Goal: Communication & Community: Answer question/provide support

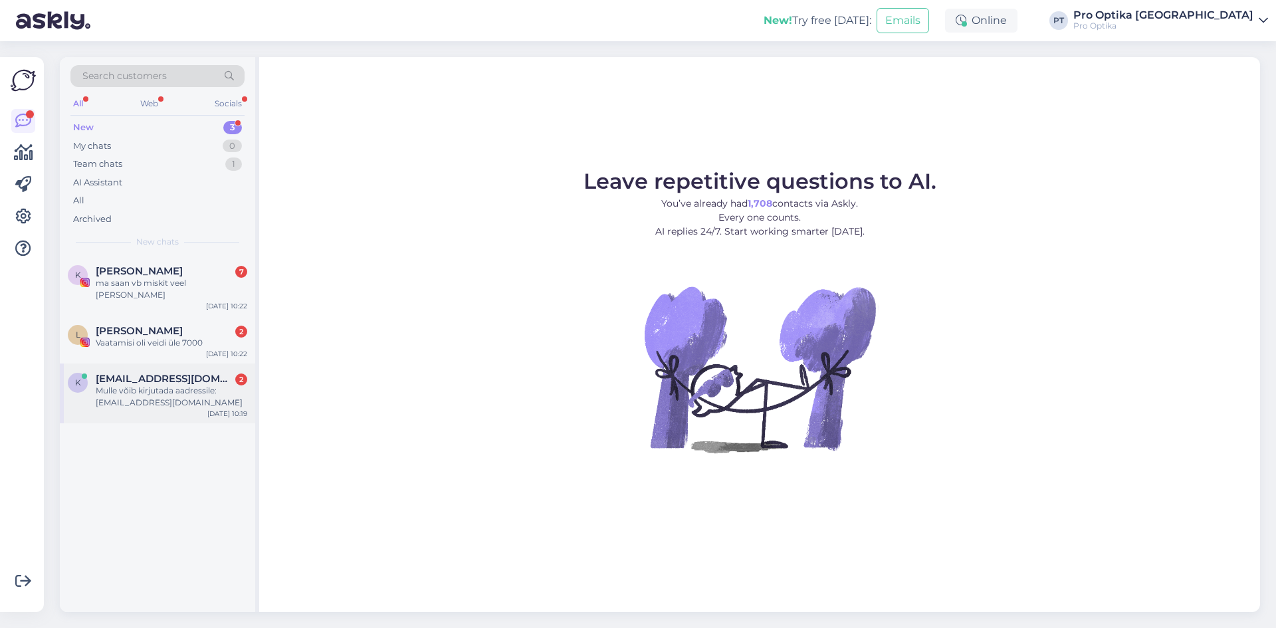
click at [181, 399] on div "k [EMAIL_ADDRESS][DOMAIN_NAME] 2 Mulle võib kirjutada aadressile: [EMAIL_ADDRES…" at bounding box center [157, 393] width 195 height 60
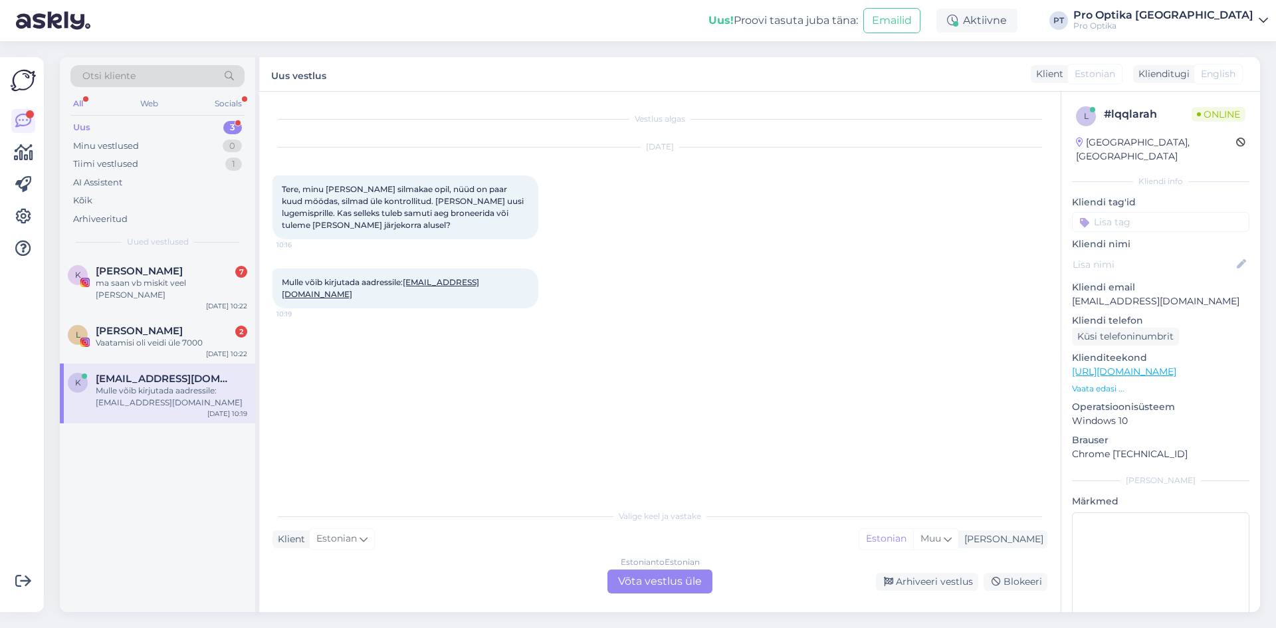
click at [651, 591] on div "Estonian to Estonian Võta vestlus üle" at bounding box center [659, 581] width 105 height 24
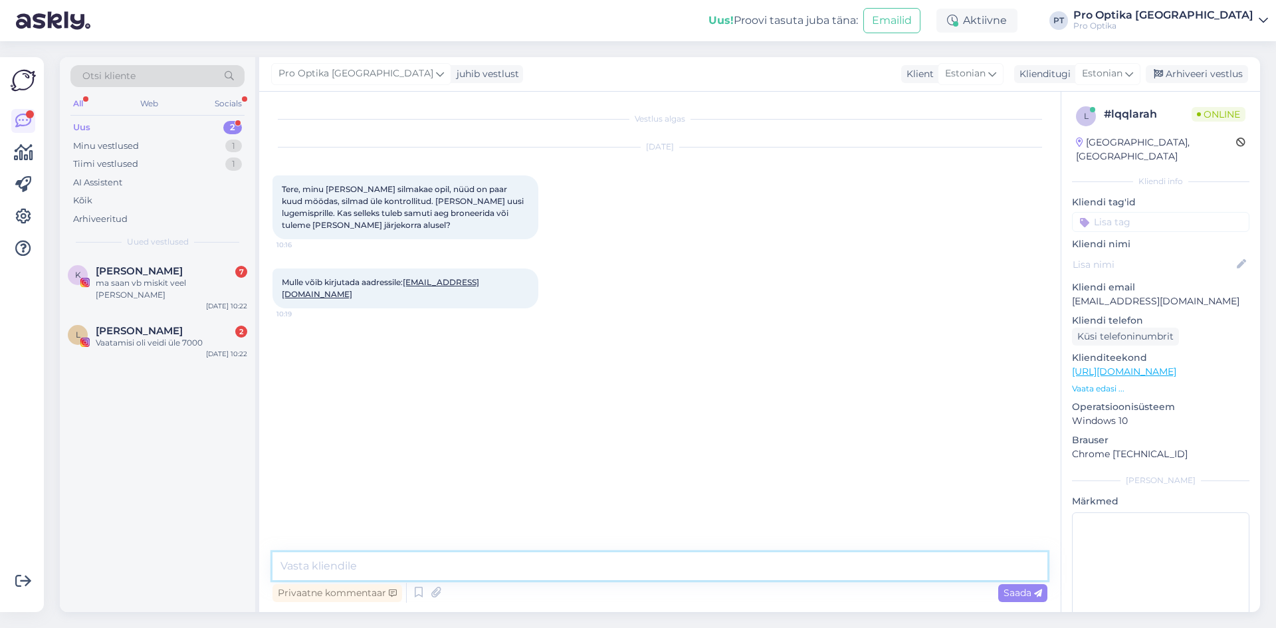
click at [427, 558] on textarea at bounding box center [659, 566] width 775 height 28
type textarea "Tere!"
type textarea "Tuleb broneerida nägemiskontroll."
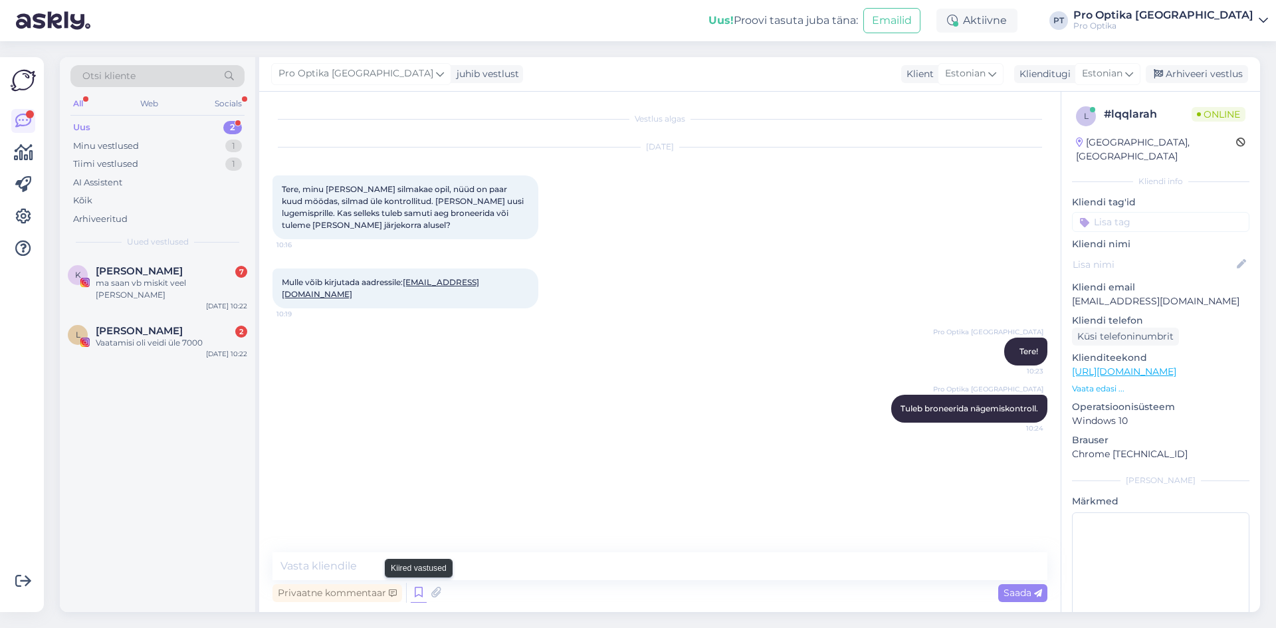
click at [416, 591] on icon at bounding box center [419, 593] width 16 height 20
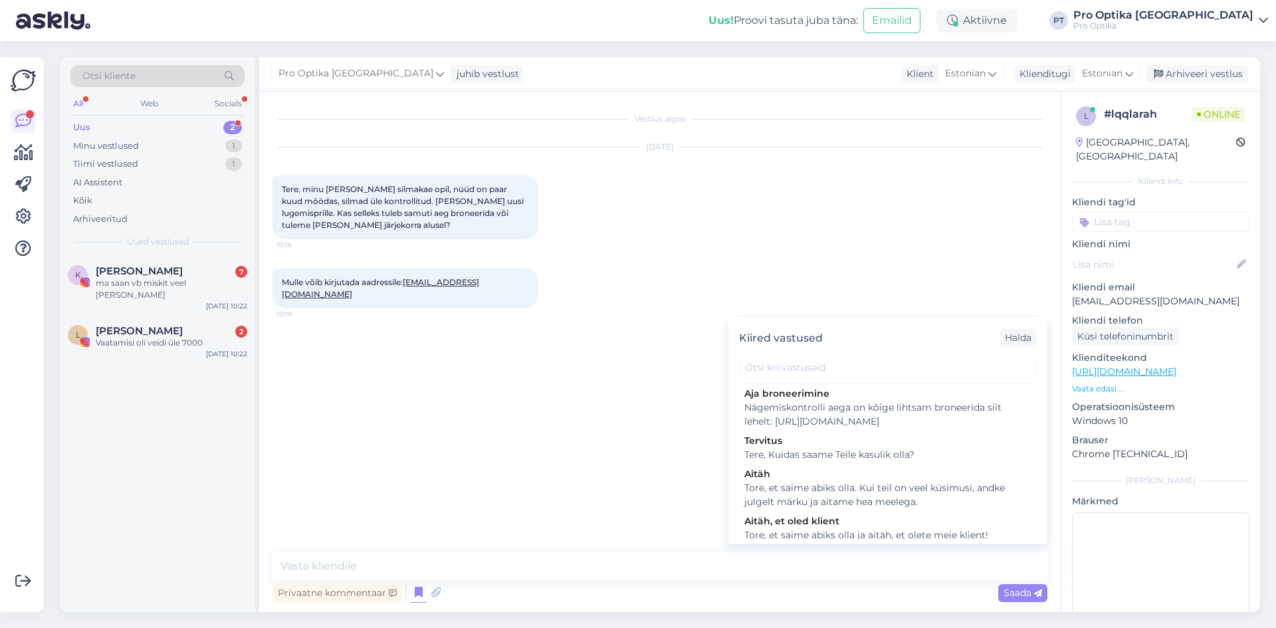
scroll to position [332, 0]
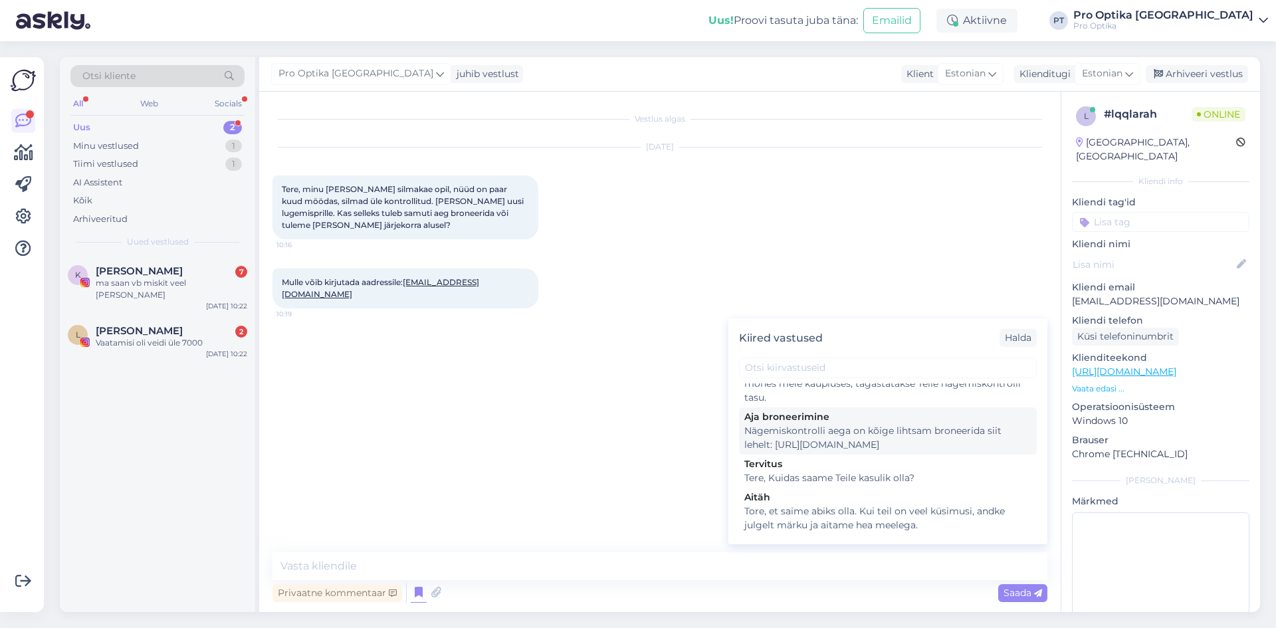
click at [845, 441] on div "Nägemiskontrolli aega on kõige lihtsam broneerida siit lehelt: [URL][DOMAIN_NAM…" at bounding box center [887, 438] width 287 height 28
type textarea "Nägemiskontrolli aega on kõige lihtsam broneerida siit lehelt: [URL][DOMAIN_NAM…"
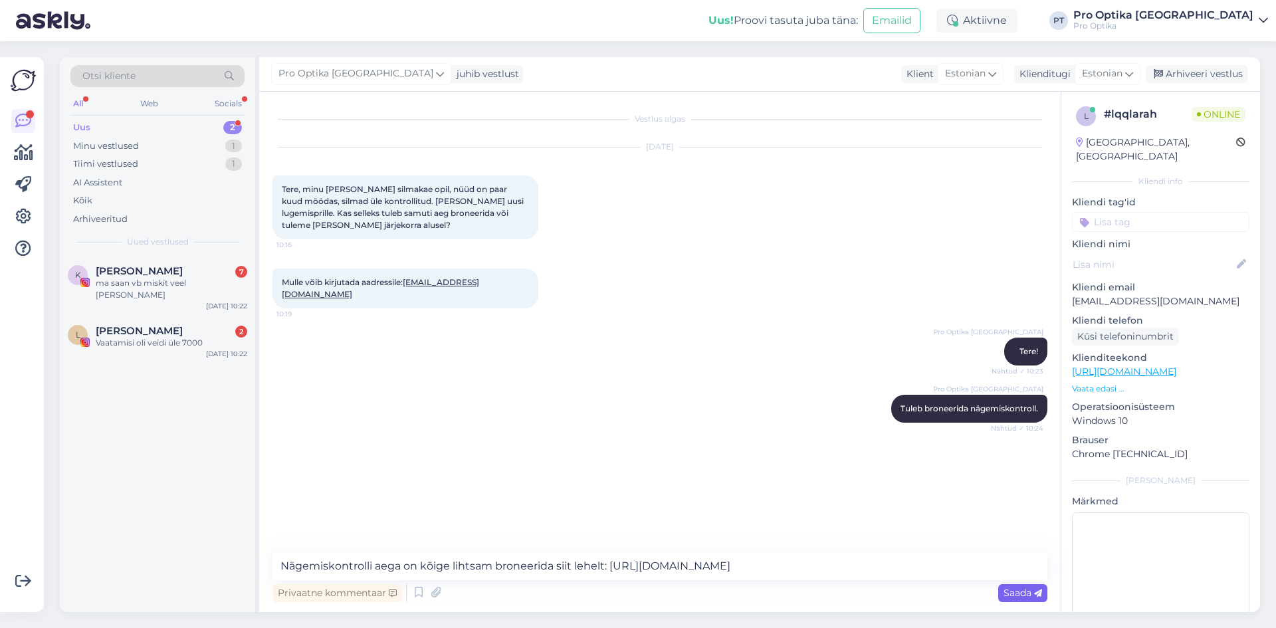
click at [1035, 589] on icon at bounding box center [1038, 593] width 8 height 8
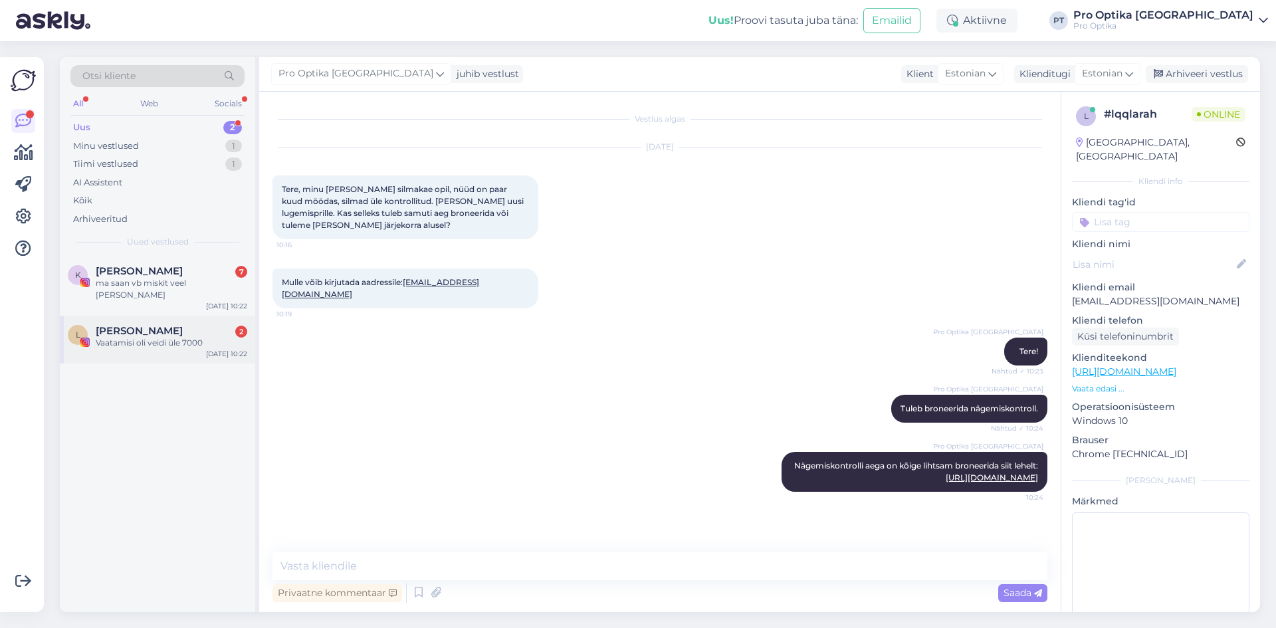
click at [178, 325] on div "[PERSON_NAME] 2" at bounding box center [172, 331] width 152 height 12
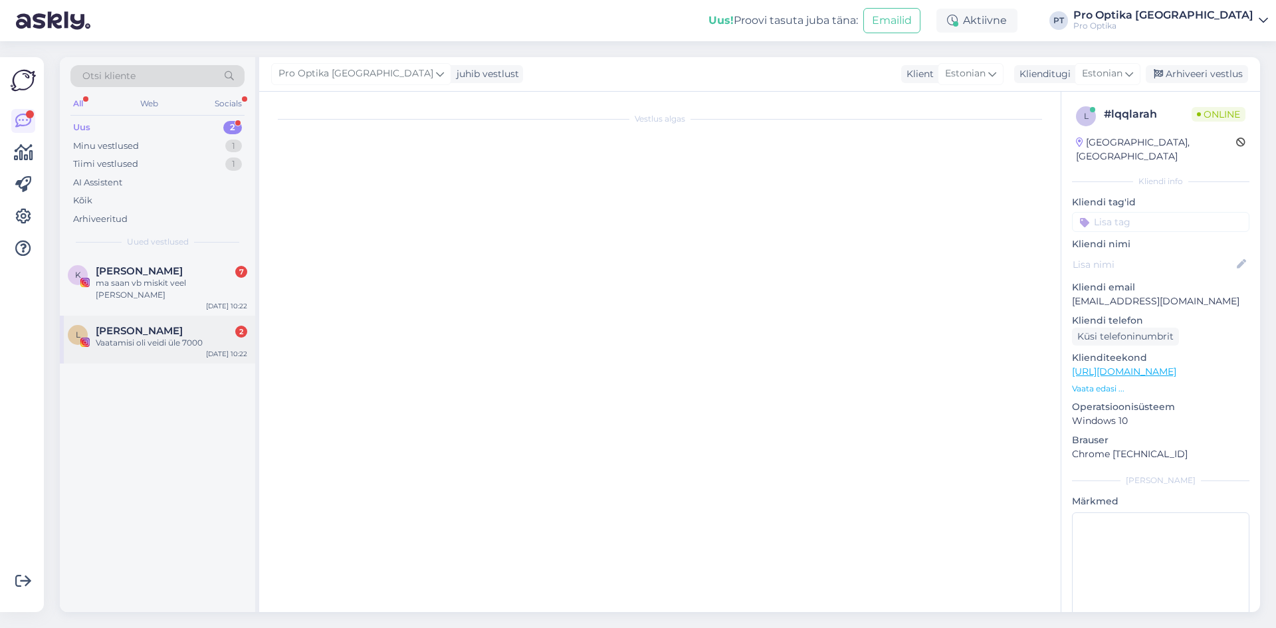
scroll to position [6133, 0]
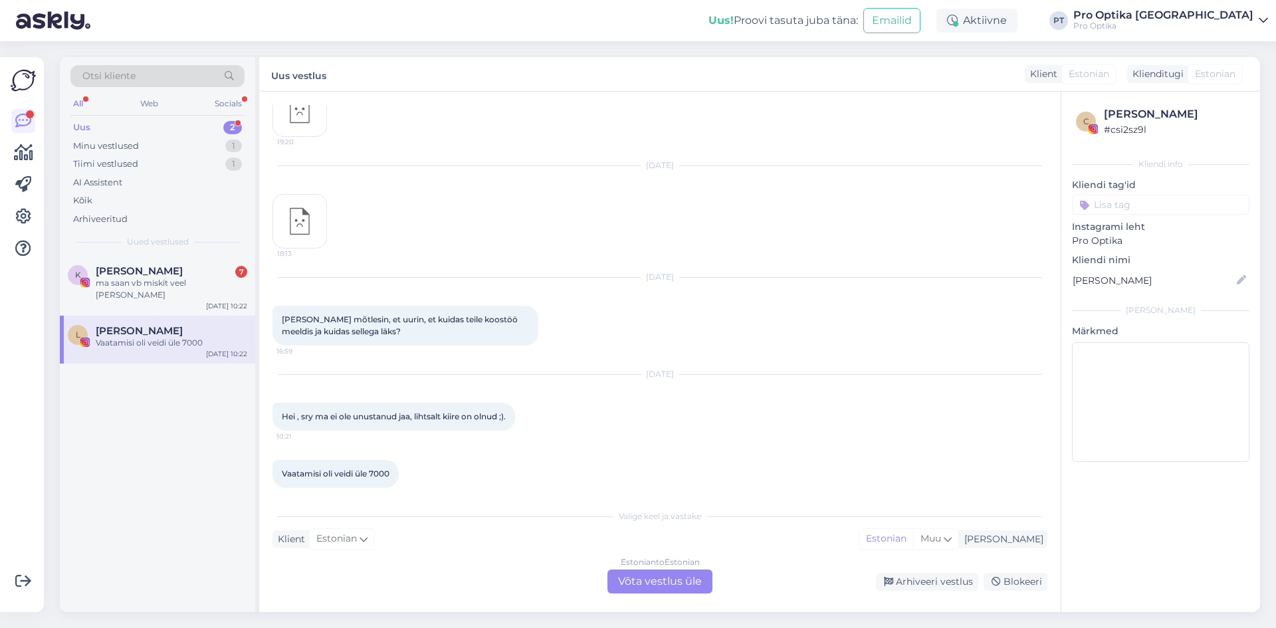
click at [653, 579] on div "Estonian to Estonian Võta vestlus üle" at bounding box center [659, 581] width 105 height 24
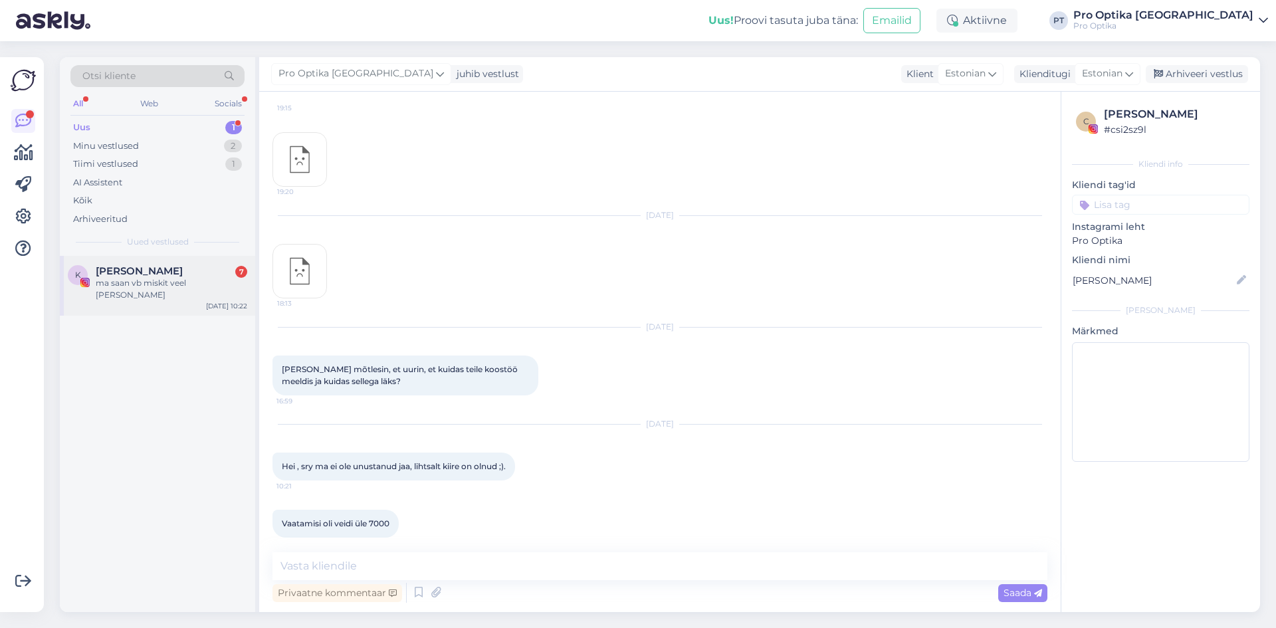
click at [140, 278] on div "ma saan vb miskit veel [PERSON_NAME]" at bounding box center [172, 289] width 152 height 24
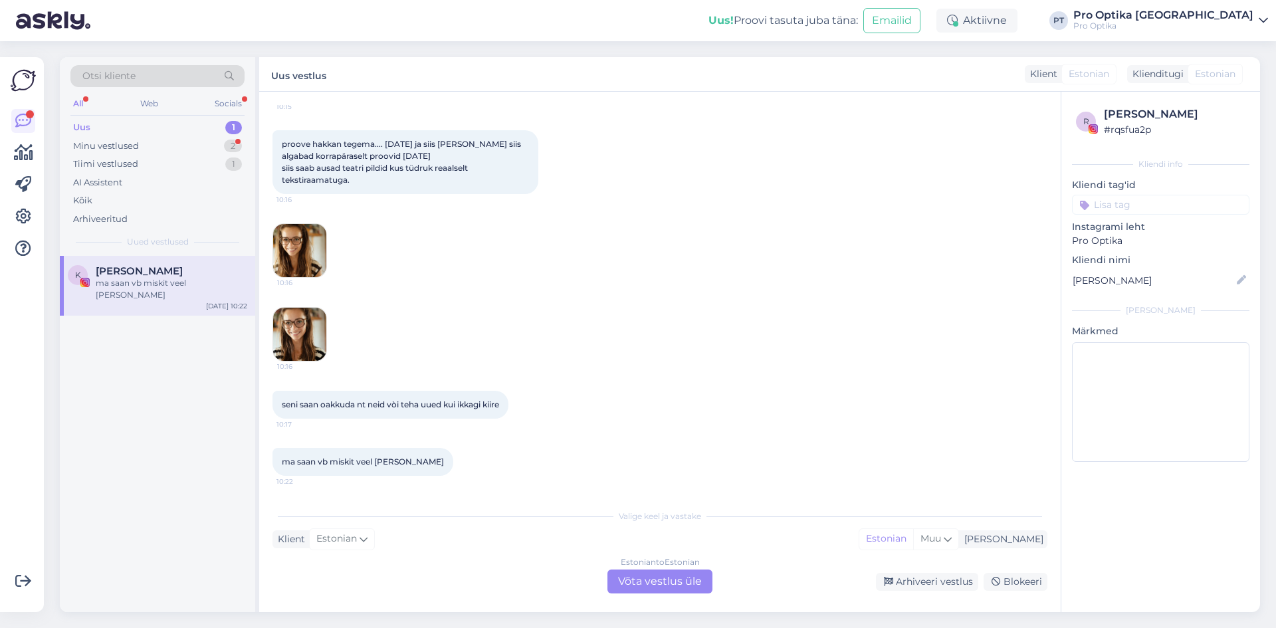
scroll to position [3598, 0]
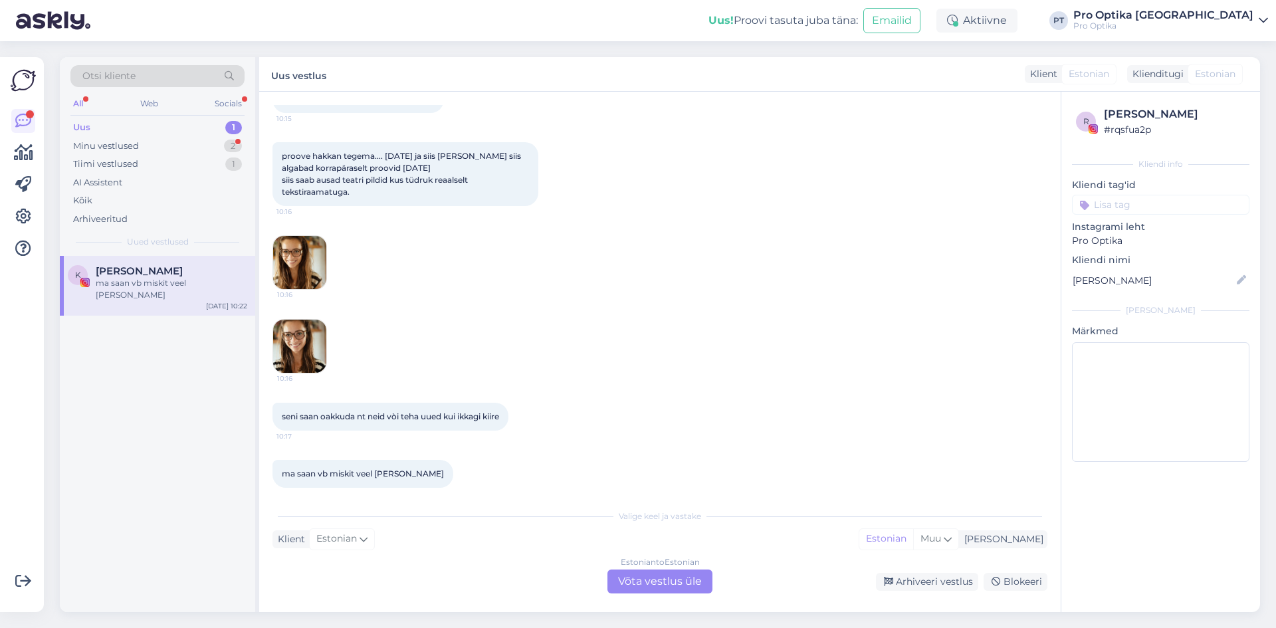
click at [647, 569] on div "Estonian to Estonian Võta vestlus üle" at bounding box center [659, 581] width 105 height 24
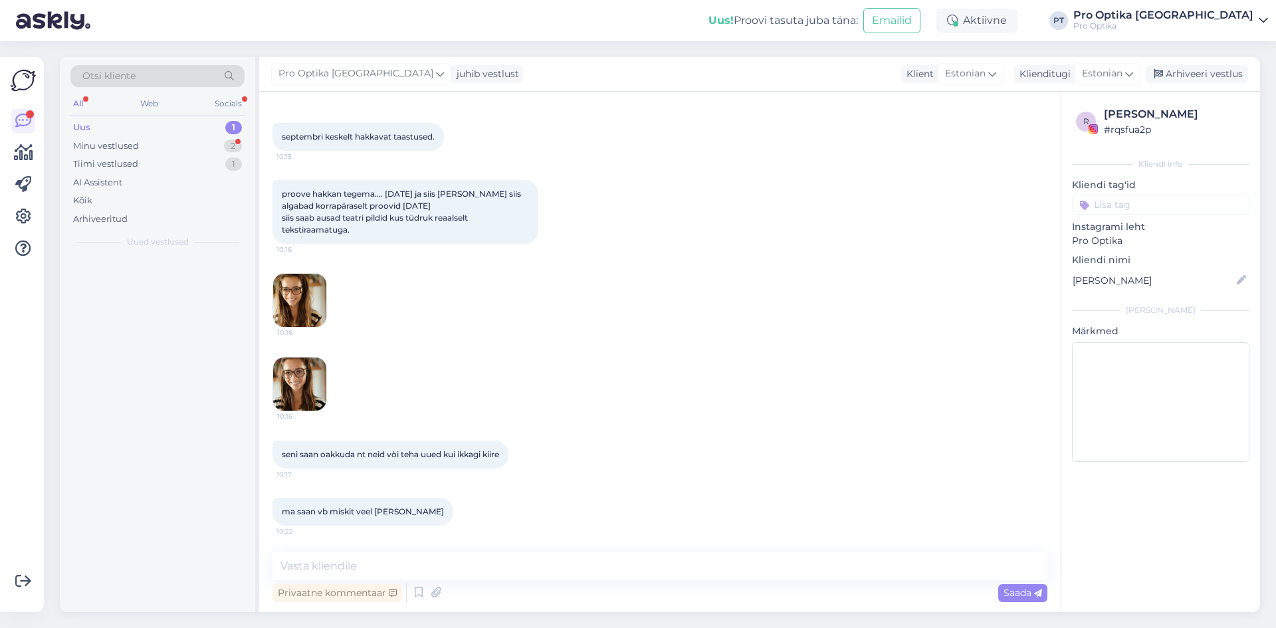
scroll to position [3548, 0]
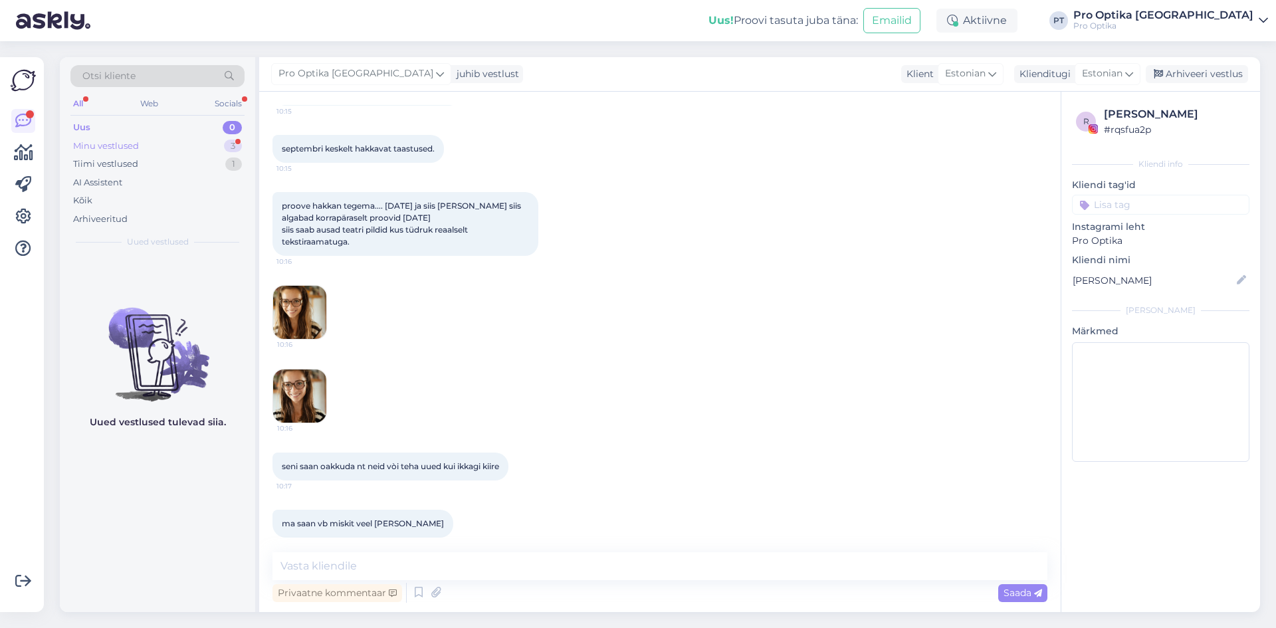
click at [217, 142] on div "Minu vestlused 3" at bounding box center [157, 146] width 174 height 19
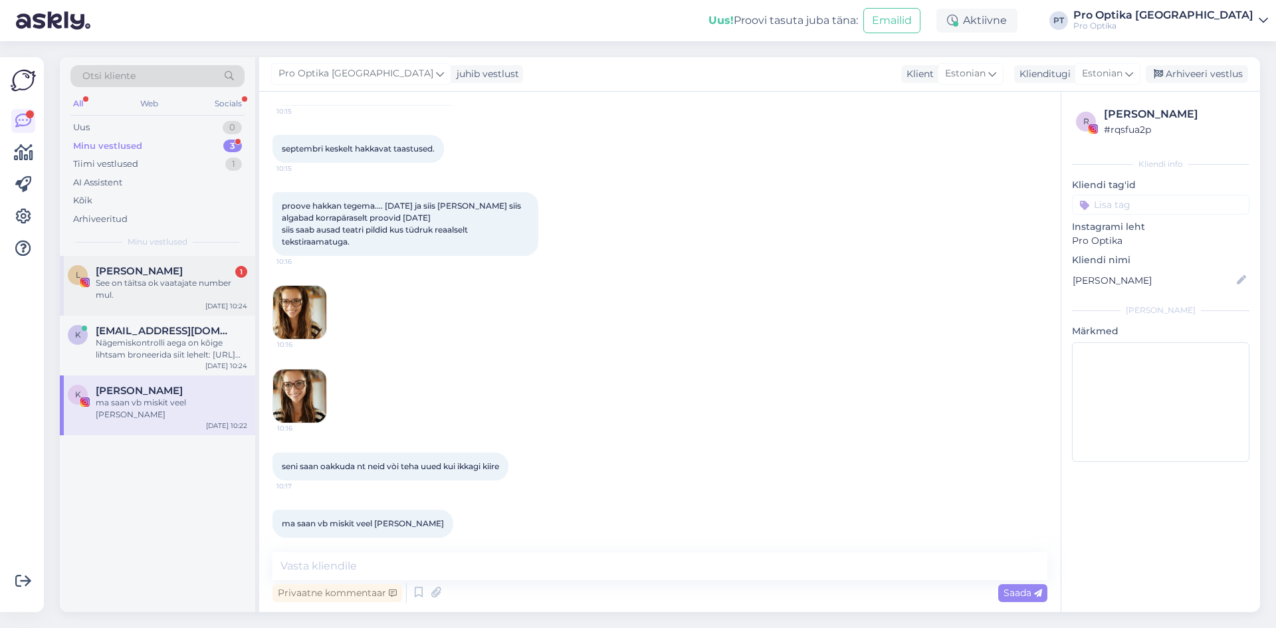
click at [148, 290] on div "See on täitsa ok vaatajate number mul." at bounding box center [172, 289] width 152 height 24
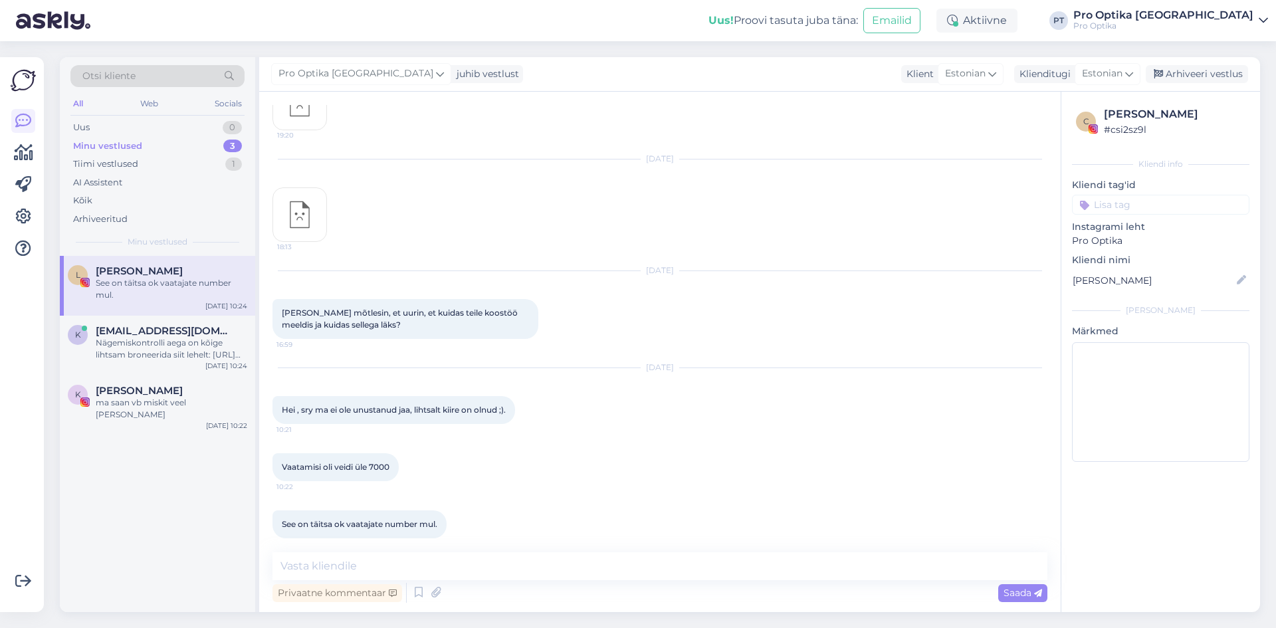
scroll to position [5961, 0]
click at [171, 350] on div "Nägemiskontrolli aega on kõige lihtsam broneerida siit lehelt: [URL][DOMAIN_NAM…" at bounding box center [172, 349] width 152 height 24
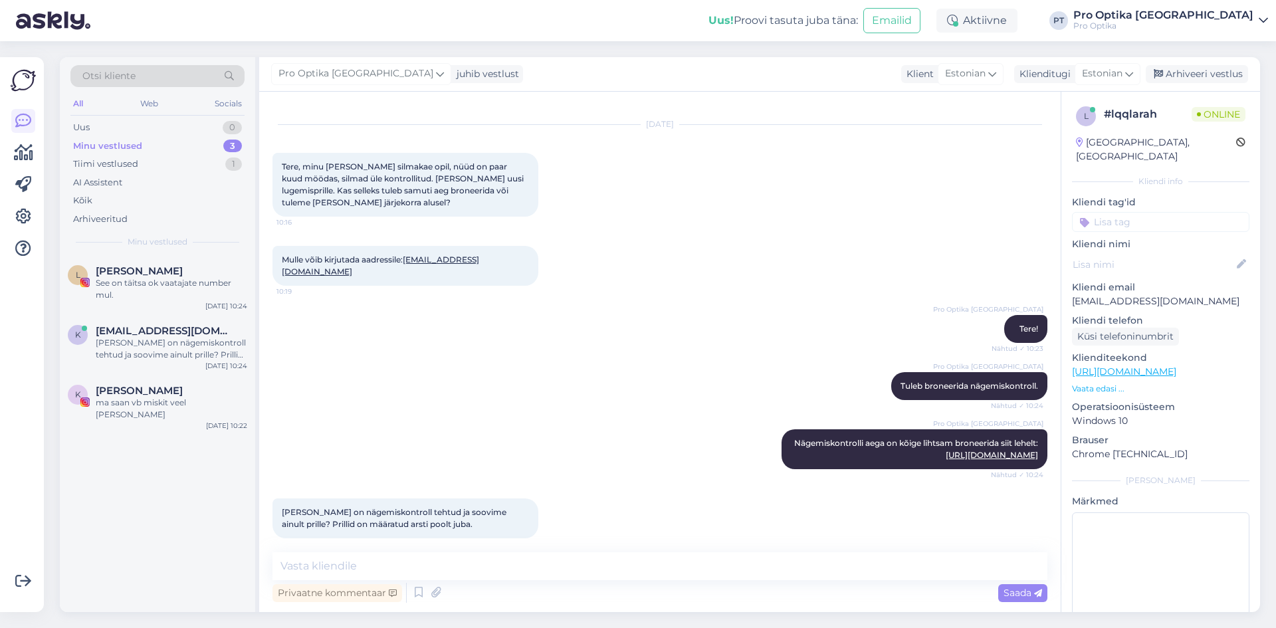
scroll to position [35, 0]
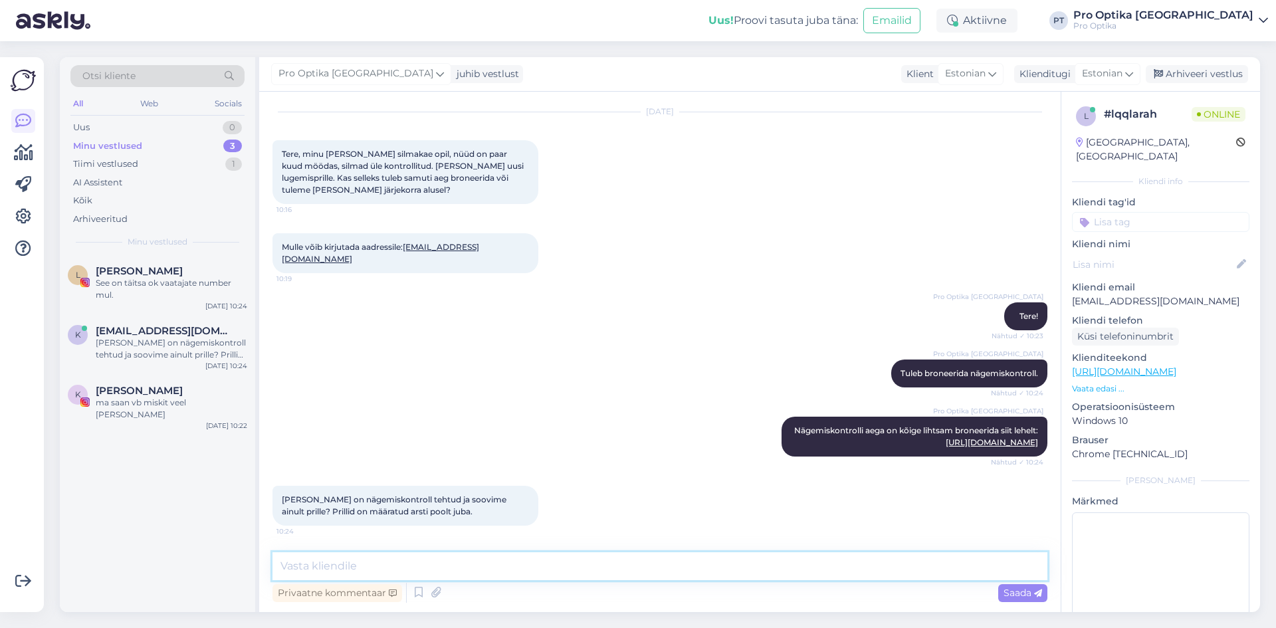
click at [406, 565] on textarea at bounding box center [659, 566] width 775 height 28
type textarea "Siis ei [PERSON_NAME] broneerida."
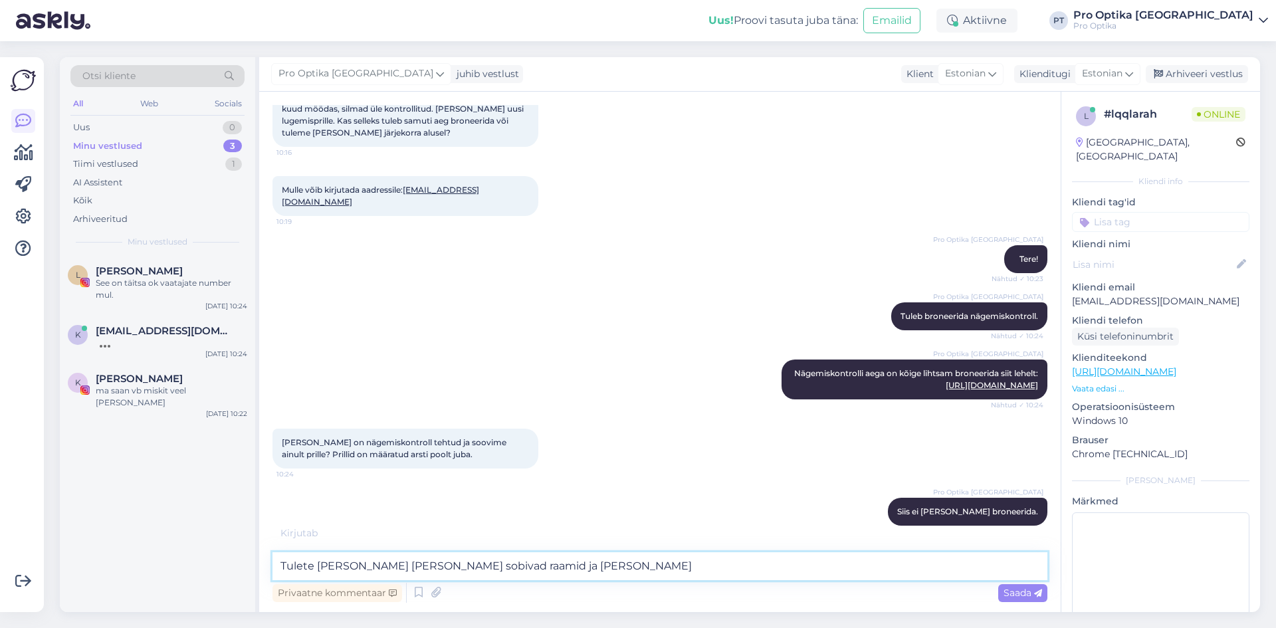
type textarea "Tulete [PERSON_NAME] [PERSON_NAME] sobivad raamid ja [PERSON_NAME]."
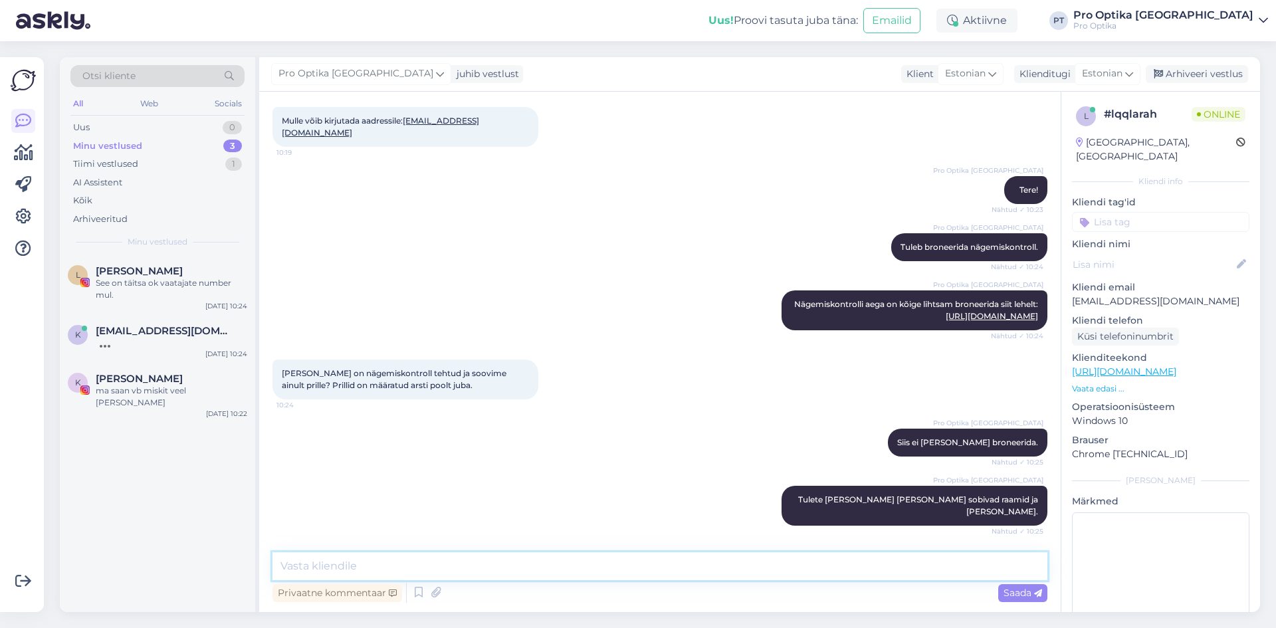
scroll to position [150, 0]
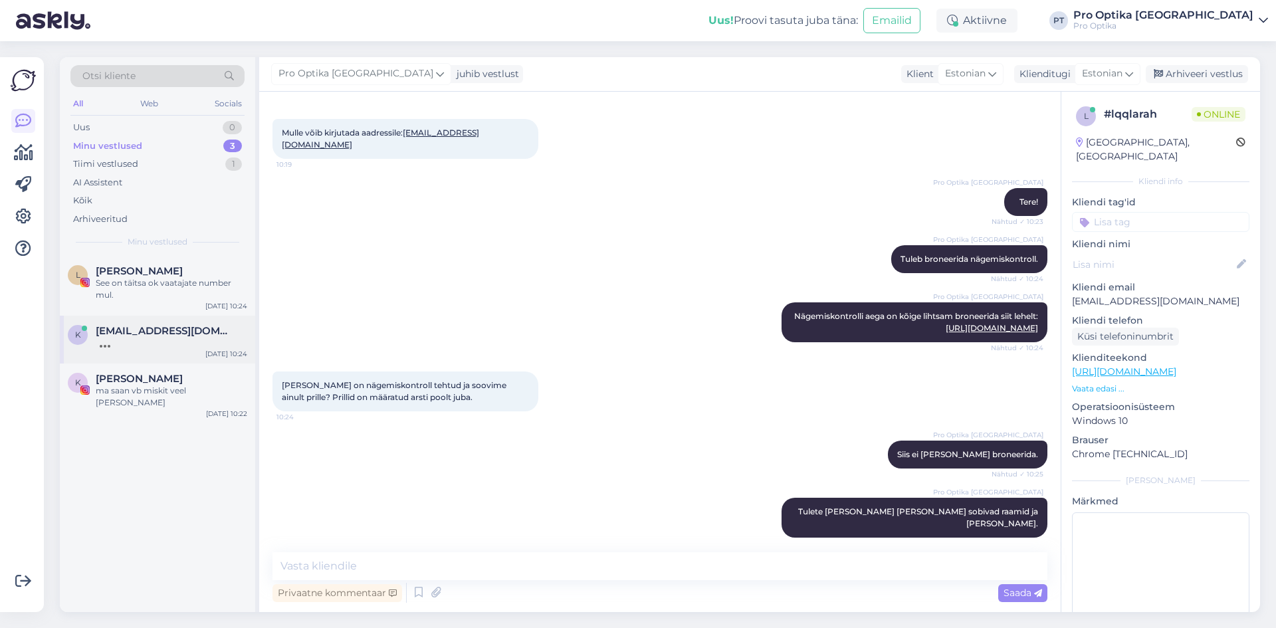
click at [126, 328] on span "[EMAIL_ADDRESS][DOMAIN_NAME]" at bounding box center [165, 331] width 138 height 12
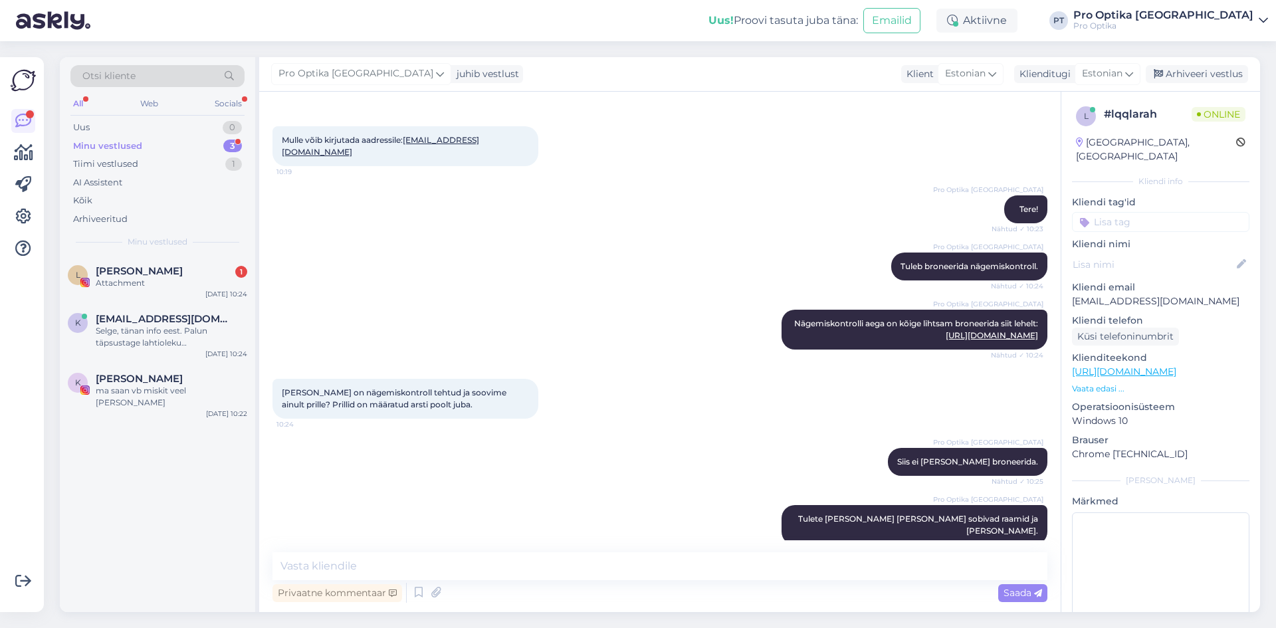
scroll to position [219, 0]
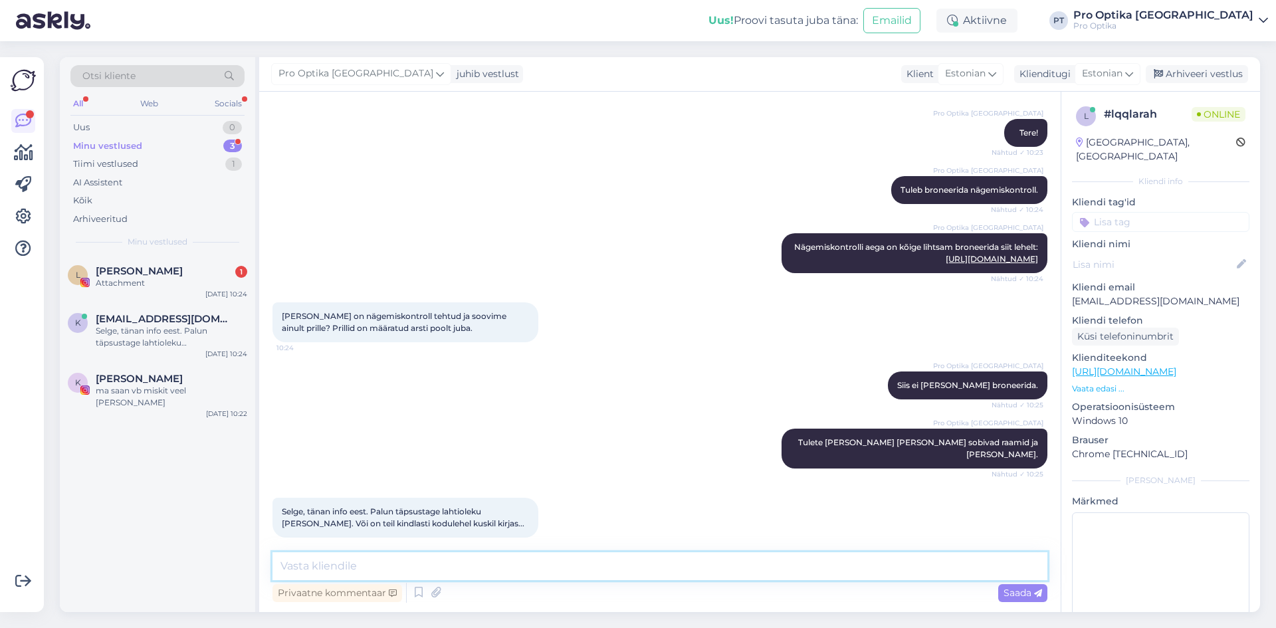
click at [395, 567] on textarea at bounding box center [659, 566] width 775 height 28
type textarea "Meil on veebilehel kõigi kaupluste lahtioleku [PERSON_NAME]."
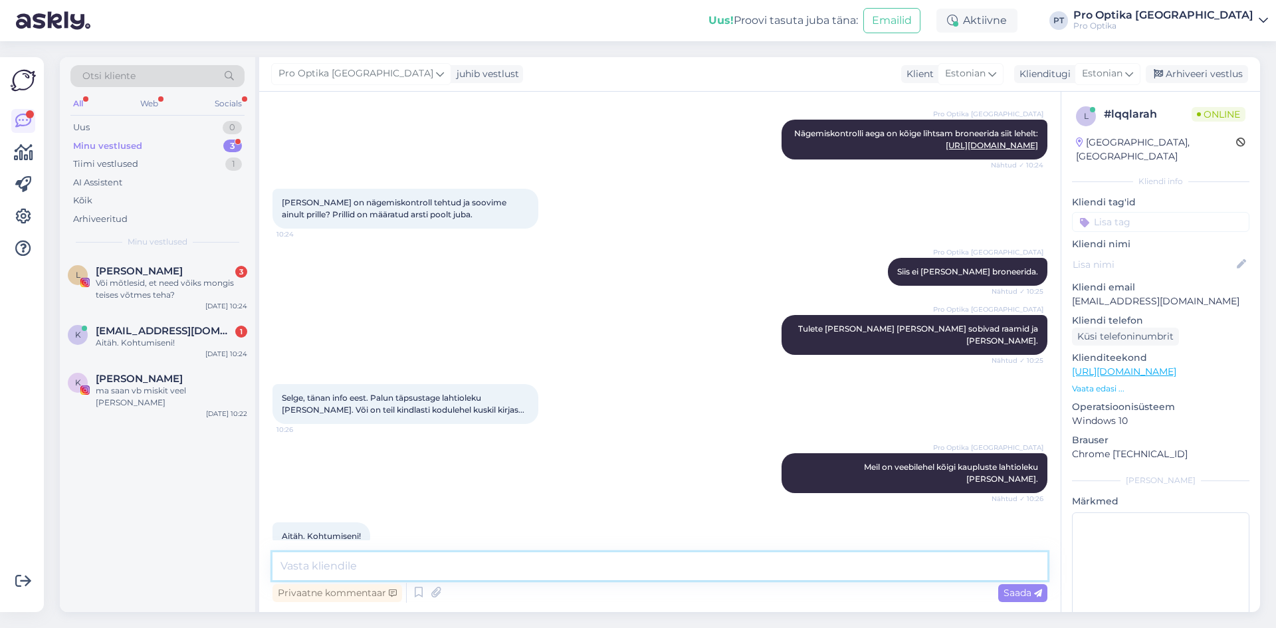
scroll to position [333, 0]
click at [370, 562] on textarea at bounding box center [659, 566] width 775 height 28
click at [419, 601] on icon at bounding box center [419, 593] width 16 height 20
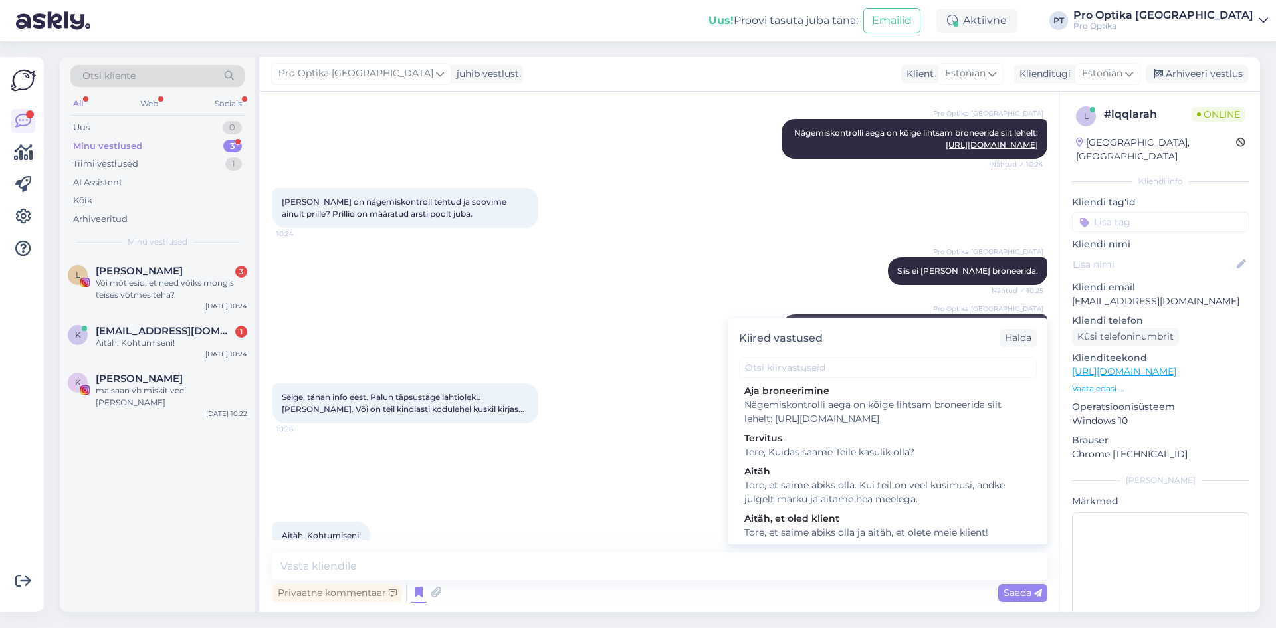
scroll to position [362, 0]
click at [880, 497] on div "Tore, et saime abiks olla. Kui teil on veel küsimusi, andke julgelt märku ja ai…" at bounding box center [887, 488] width 287 height 28
type textarea "Tore, et saime abiks olla. Kui teil on veel küsimusi, andke julgelt märku ja ai…"
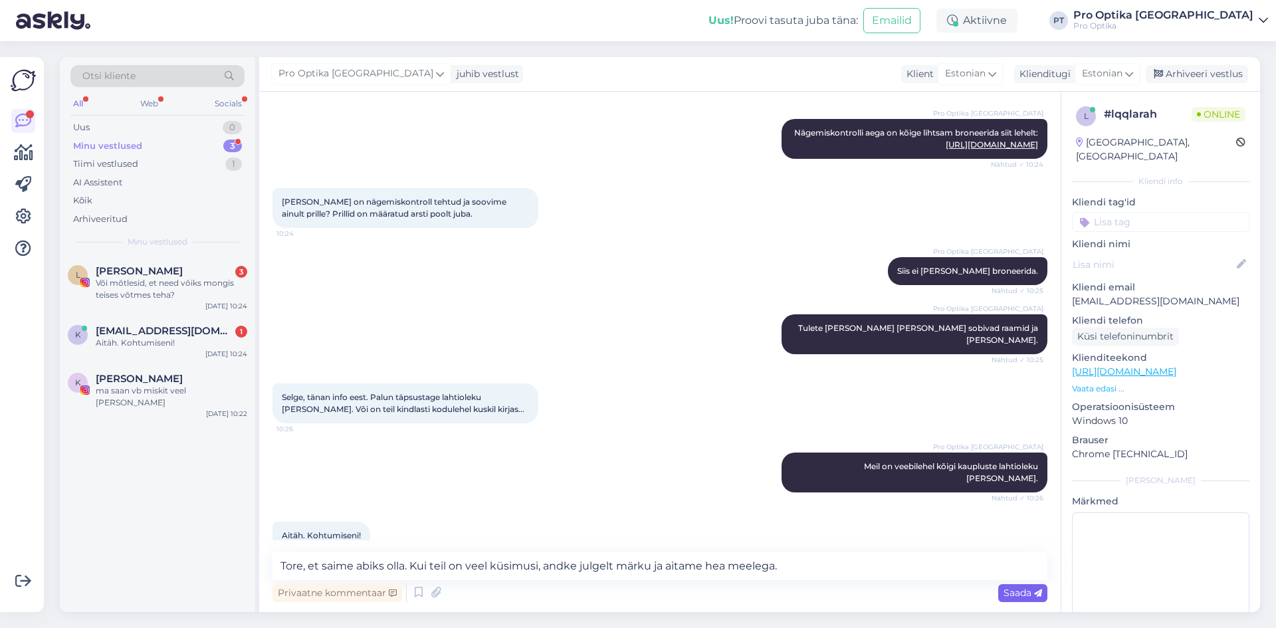
click at [1009, 597] on span "Saada" at bounding box center [1022, 593] width 39 height 12
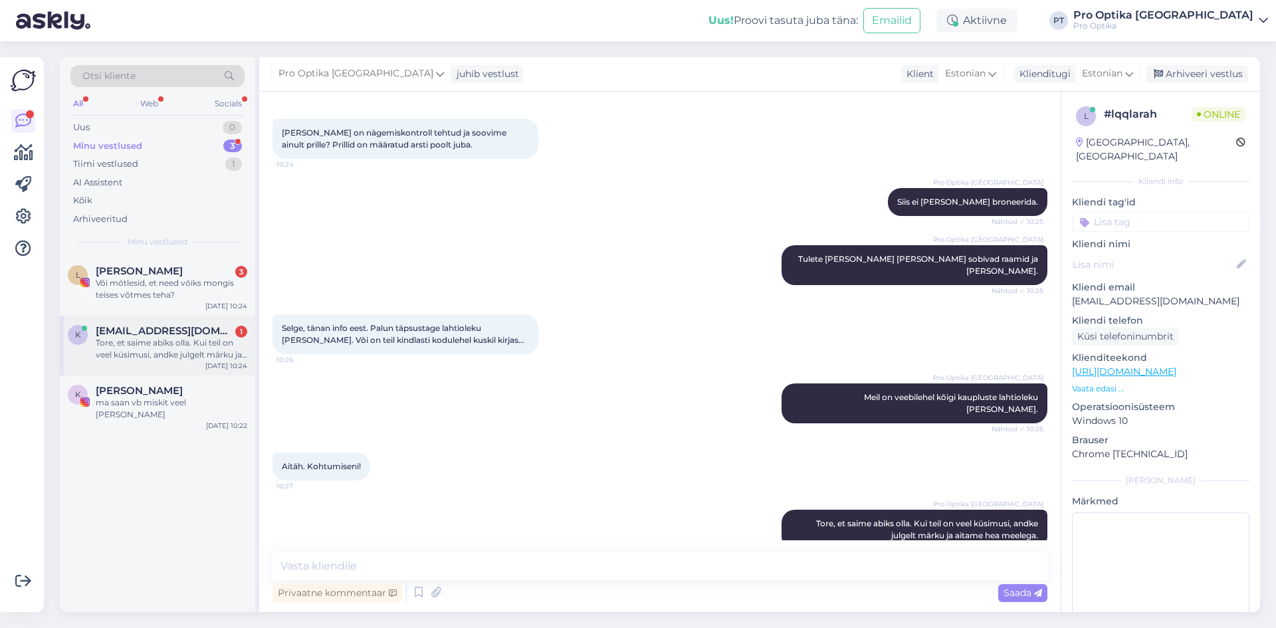
click at [219, 350] on div "Tore, et saime abiks olla. Kui teil on veel küsimusi, andke julgelt märku ja ai…" at bounding box center [172, 349] width 152 height 24
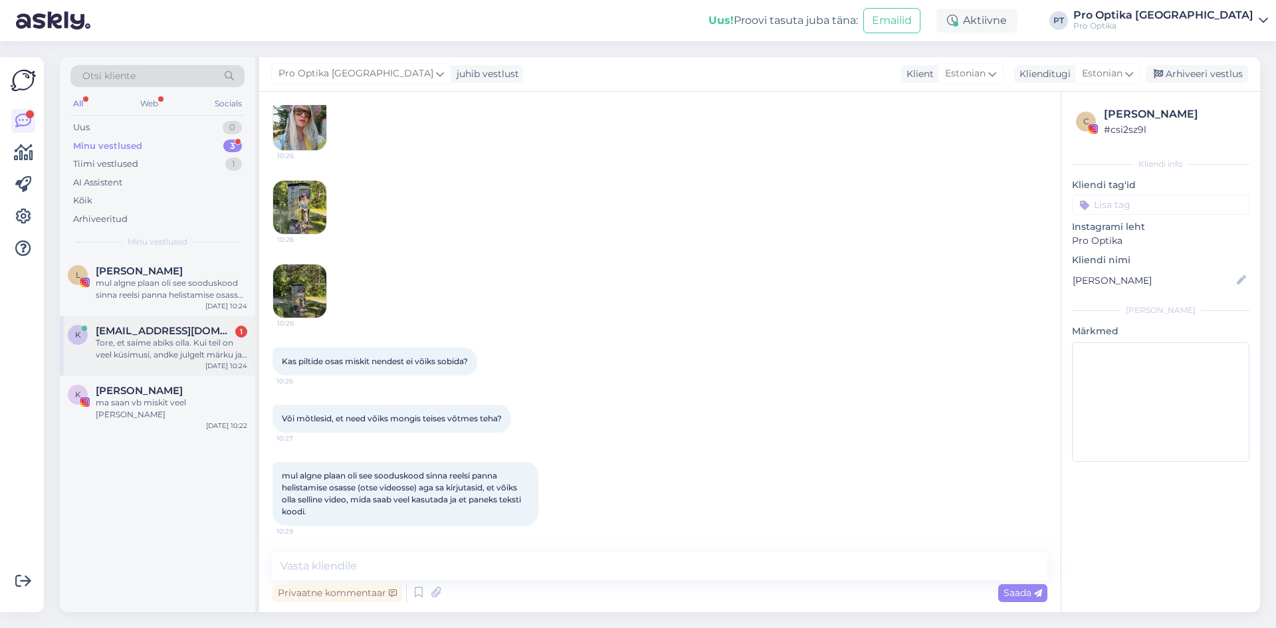
click at [142, 361] on div "k [EMAIL_ADDRESS][DOMAIN_NAME] 1 Tore, et saime abiks olla. Kui teil on veel kü…" at bounding box center [157, 346] width 195 height 60
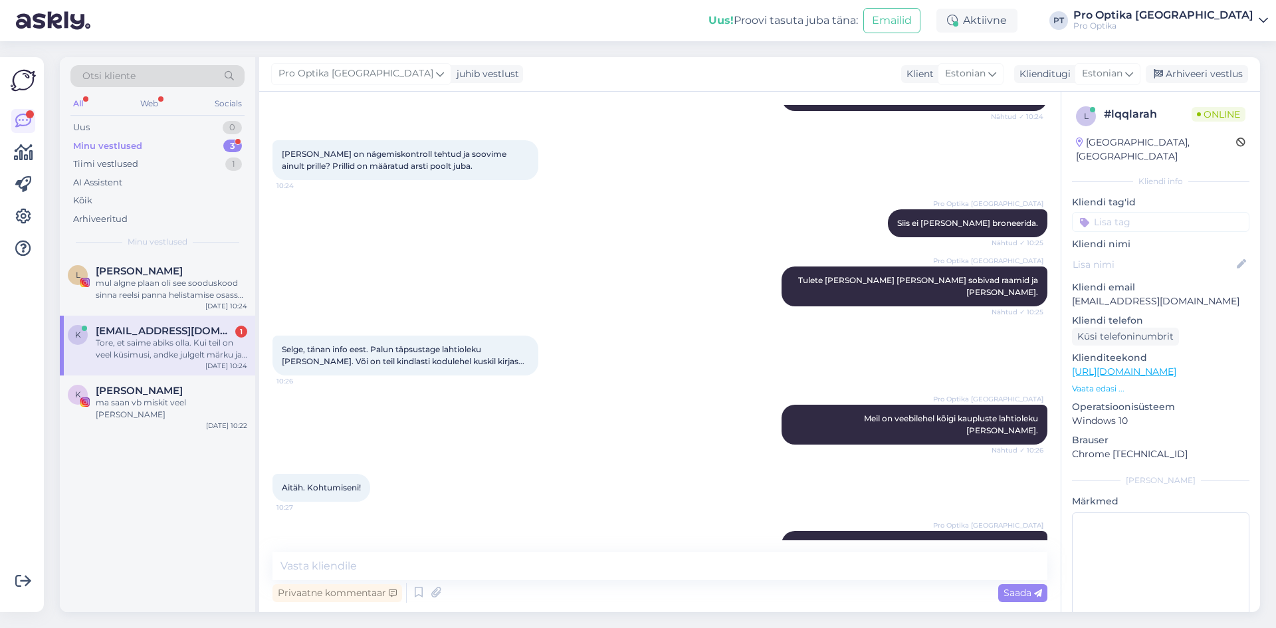
scroll to position [402, 0]
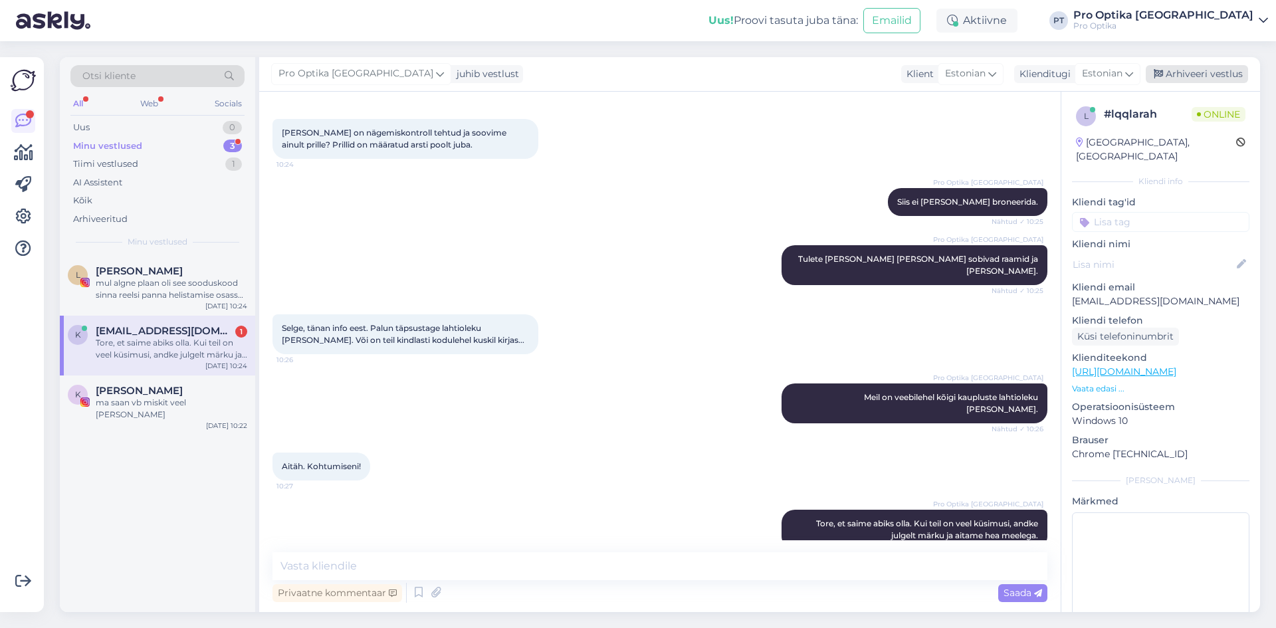
click at [1235, 71] on div "Arhiveeri vestlus" at bounding box center [1197, 74] width 102 height 18
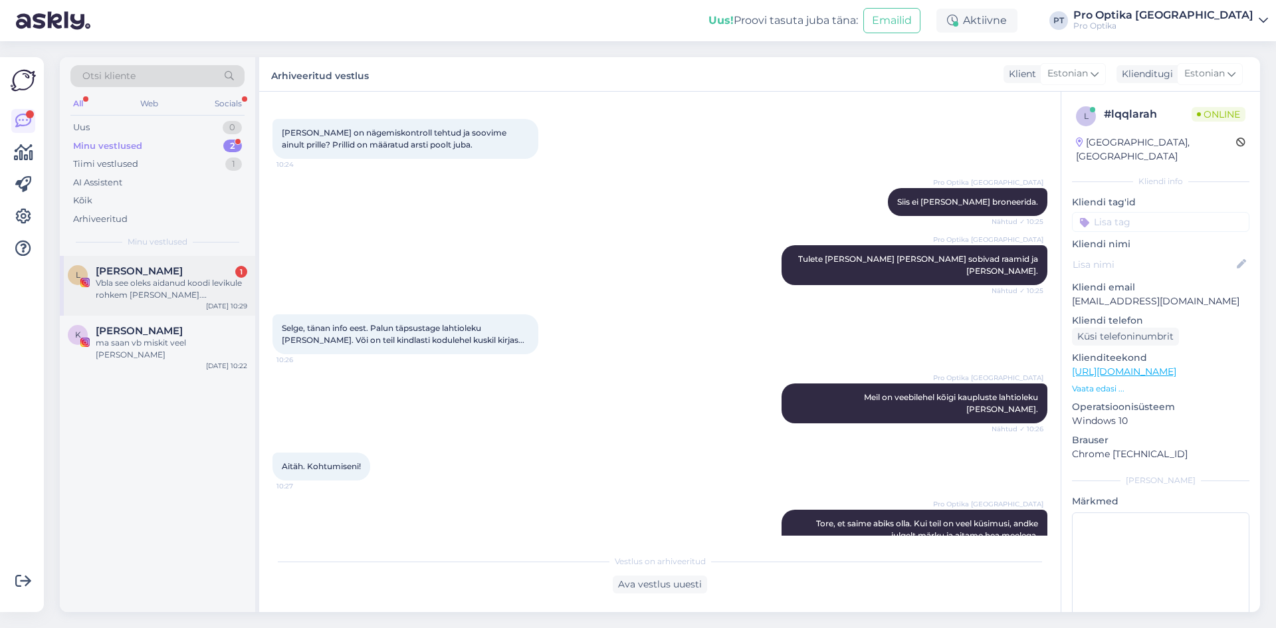
click at [144, 303] on div "L Liisi Eesmaa 1 Vbla see oleks aidanud koodi levikule rohkem [PERSON_NAME]. [P…" at bounding box center [157, 286] width 195 height 60
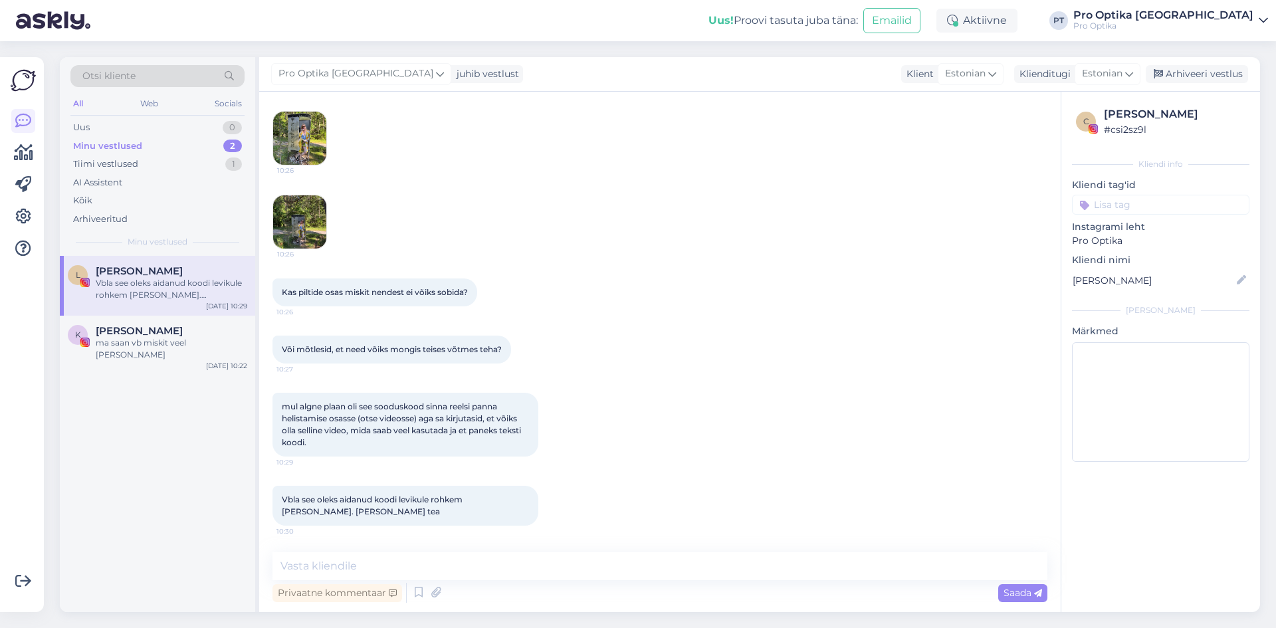
scroll to position [6739, 0]
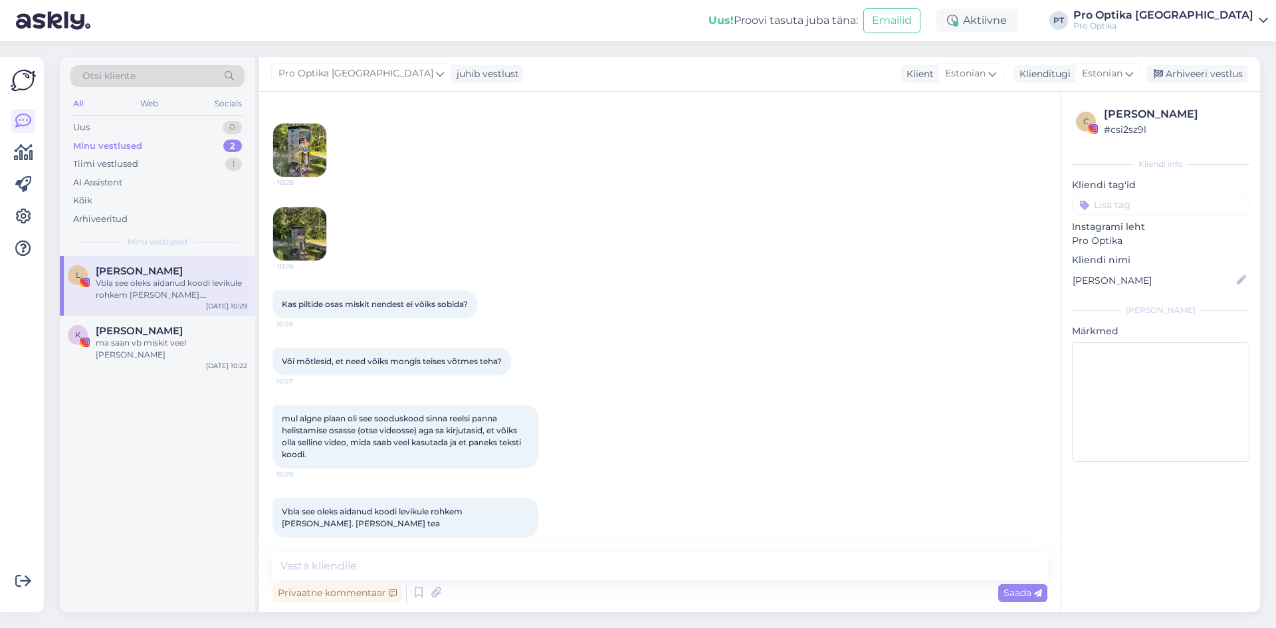
click at [170, 144] on div "Minu vestlused 2" at bounding box center [157, 146] width 174 height 19
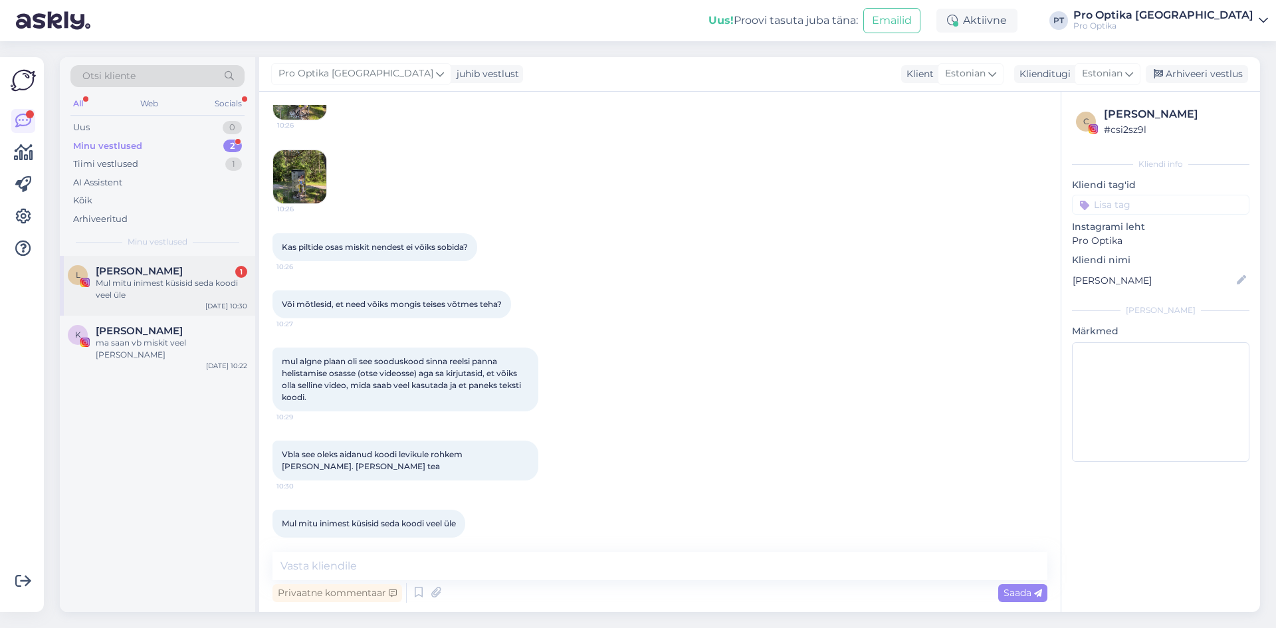
click at [205, 292] on div "Mul mitu inimest küsisid seda koodi veel üle" at bounding box center [172, 289] width 152 height 24
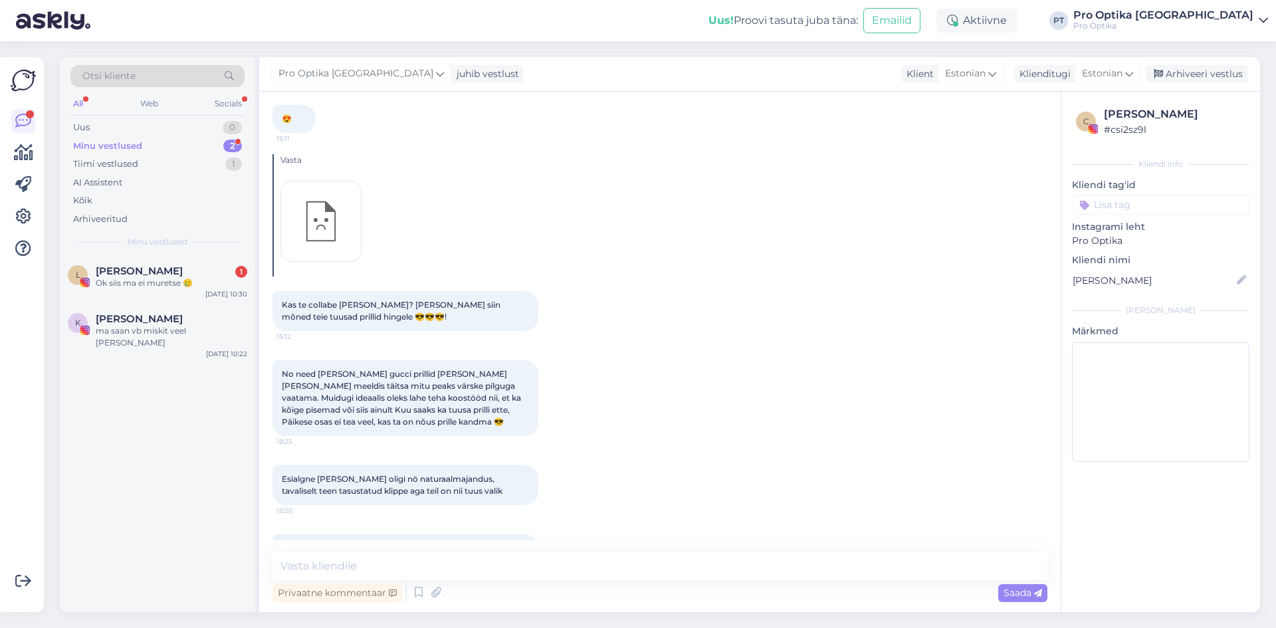
scroll to position [7049, 0]
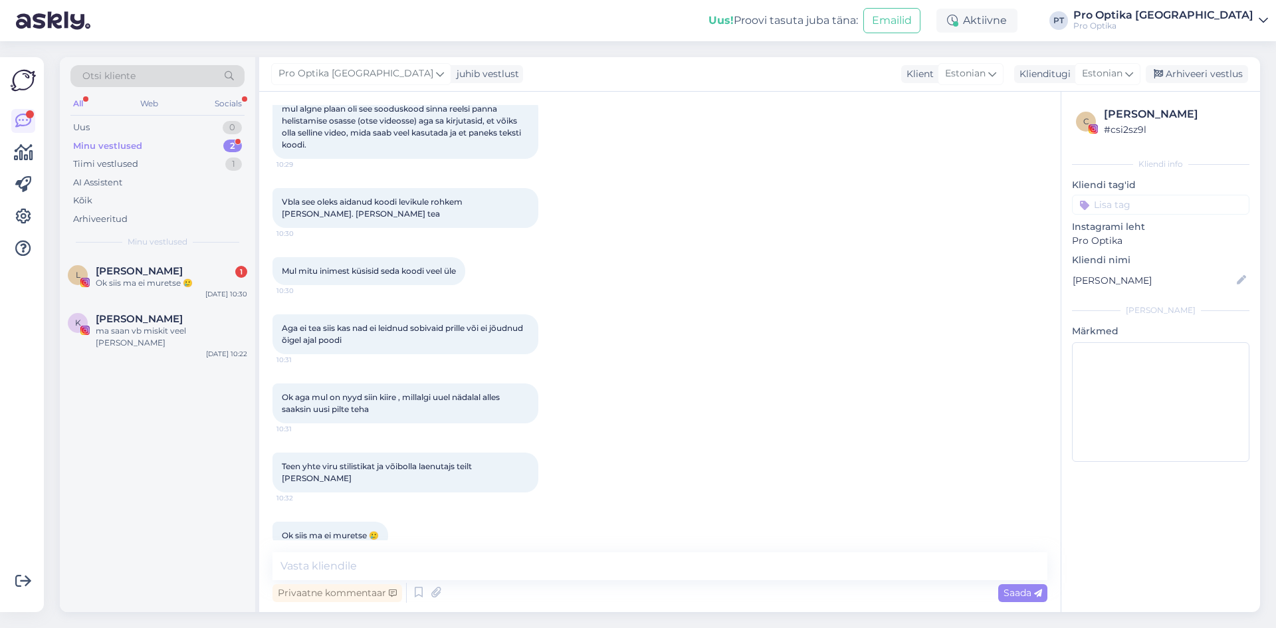
click at [172, 254] on div "Otsi kliente All Web Socials Uus 0 Minu vestlused 2 Tiimi vestlused 1 AI Assist…" at bounding box center [157, 156] width 195 height 199
click at [170, 282] on div "Ok siis ma ei muretse 🥲" at bounding box center [172, 283] width 152 height 12
click at [171, 323] on span "[PERSON_NAME]" at bounding box center [139, 319] width 87 height 12
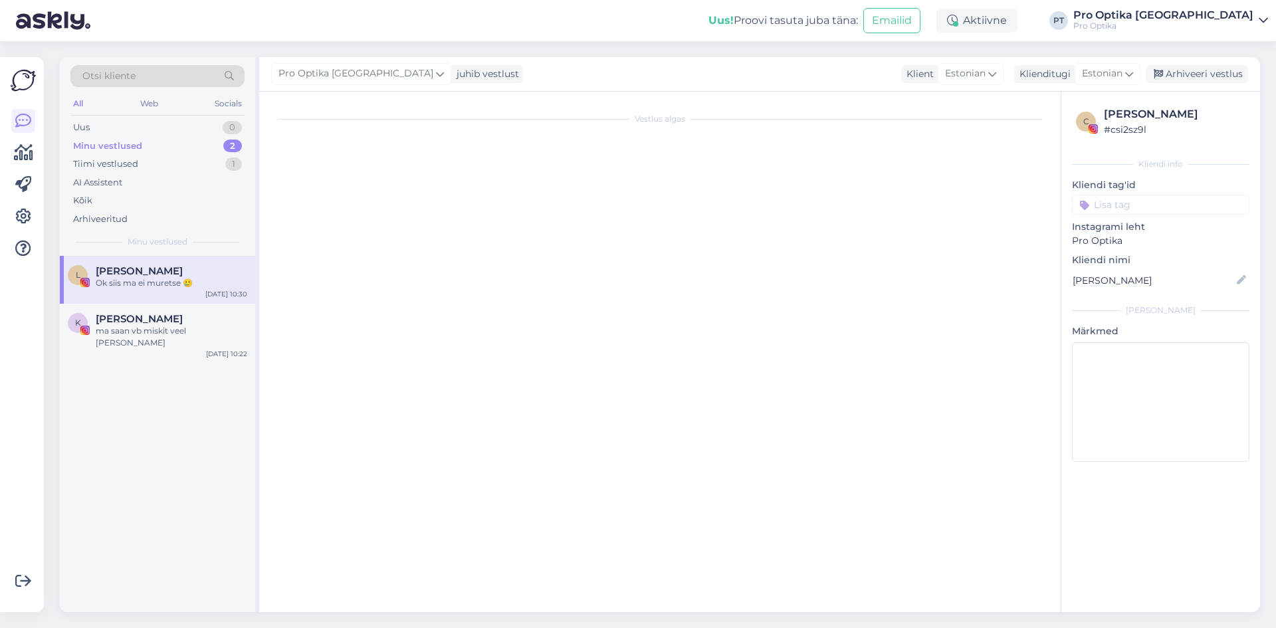
scroll to position [3588, 0]
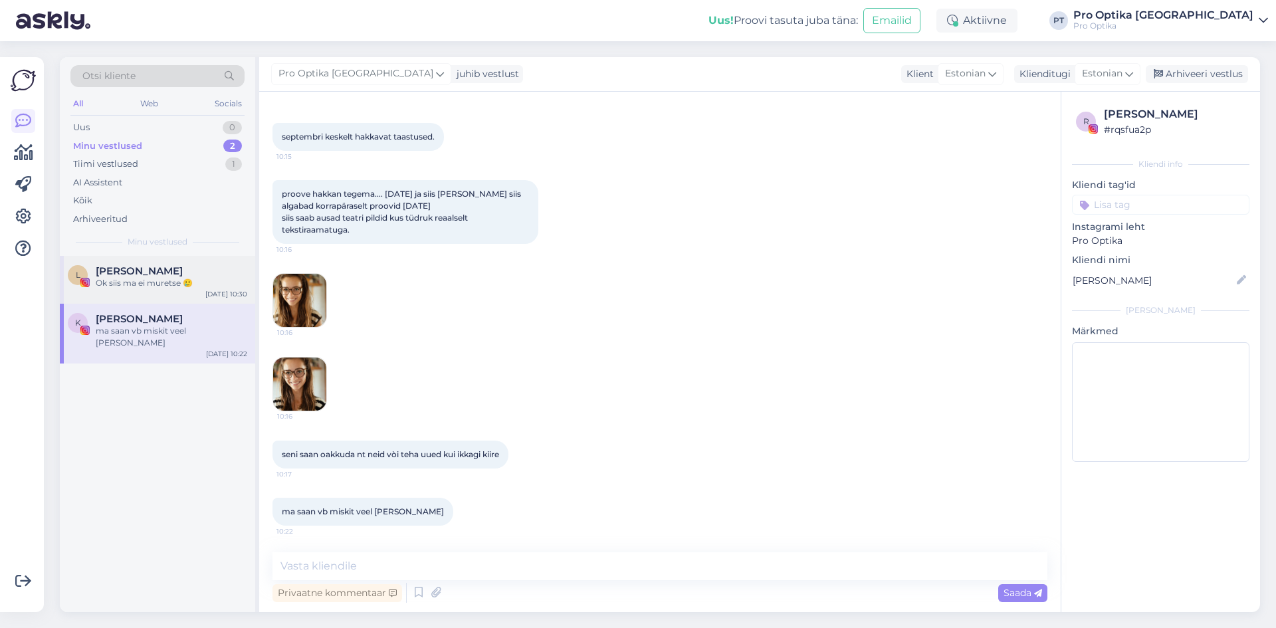
click at [179, 269] on div "[PERSON_NAME]" at bounding box center [172, 271] width 152 height 12
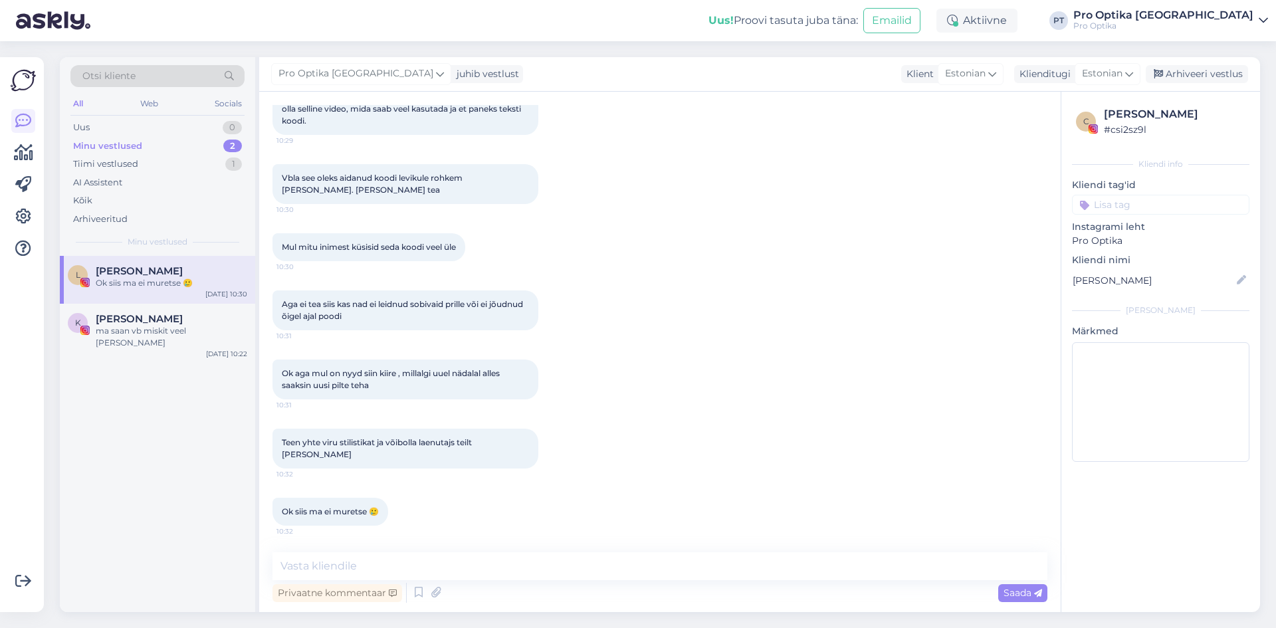
scroll to position [7049, 0]
